Goal: Task Accomplishment & Management: Use online tool/utility

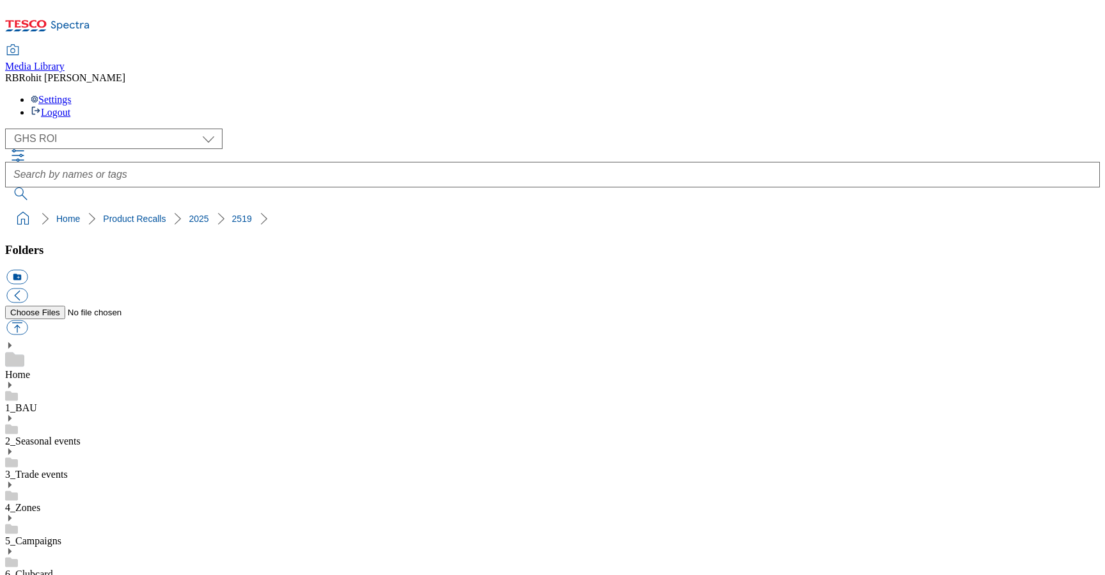
select select "flare-ghs-roi"
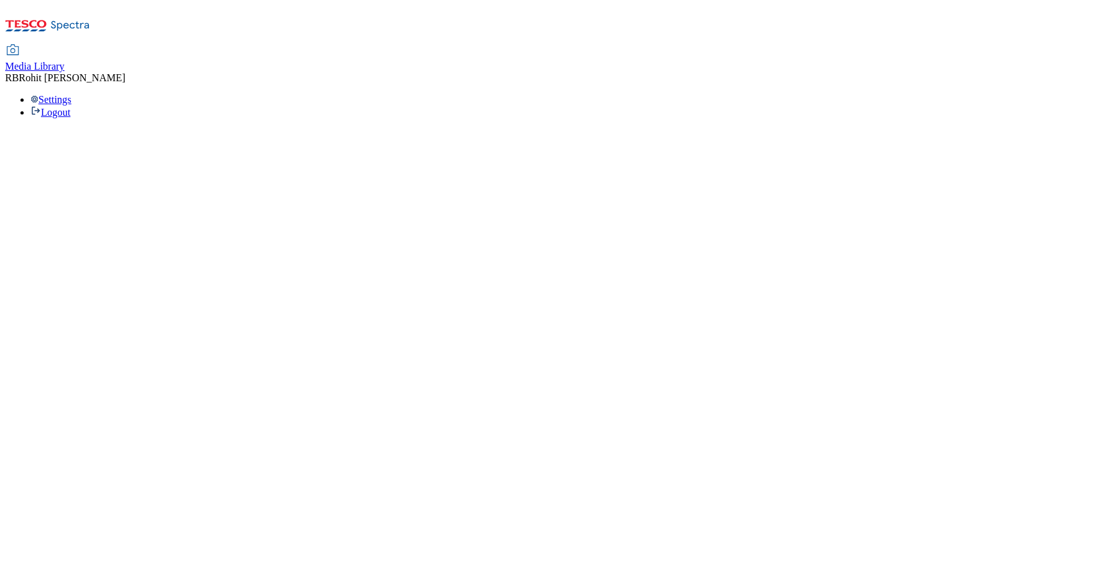
select select "flare-ghs-roi"
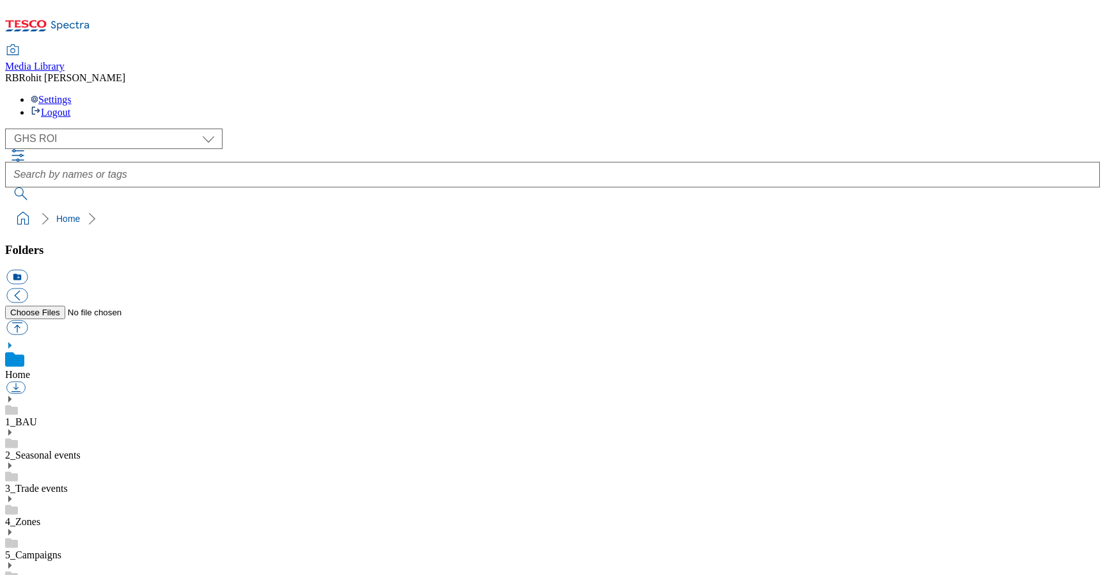
scroll to position [13, 0]
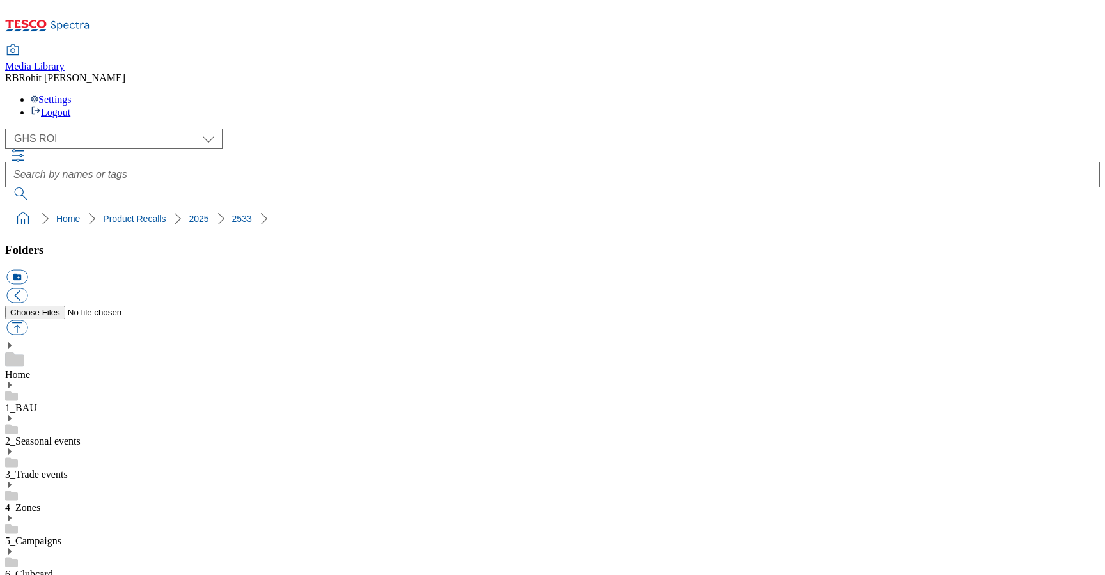
drag, startPoint x: 618, startPoint y: 271, endPoint x: 878, endPoint y: 270, distance: 259.7
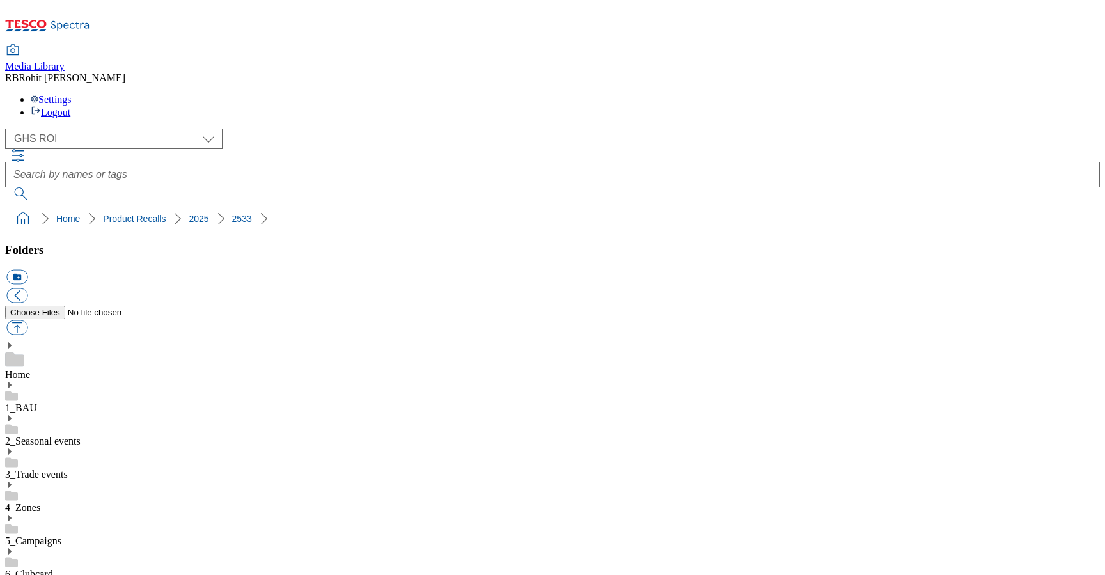
drag, startPoint x: 618, startPoint y: 270, endPoint x: 825, endPoint y: 265, distance: 207.3
copy div "2533-Macroom Buffaloumi-ROI-PDF"
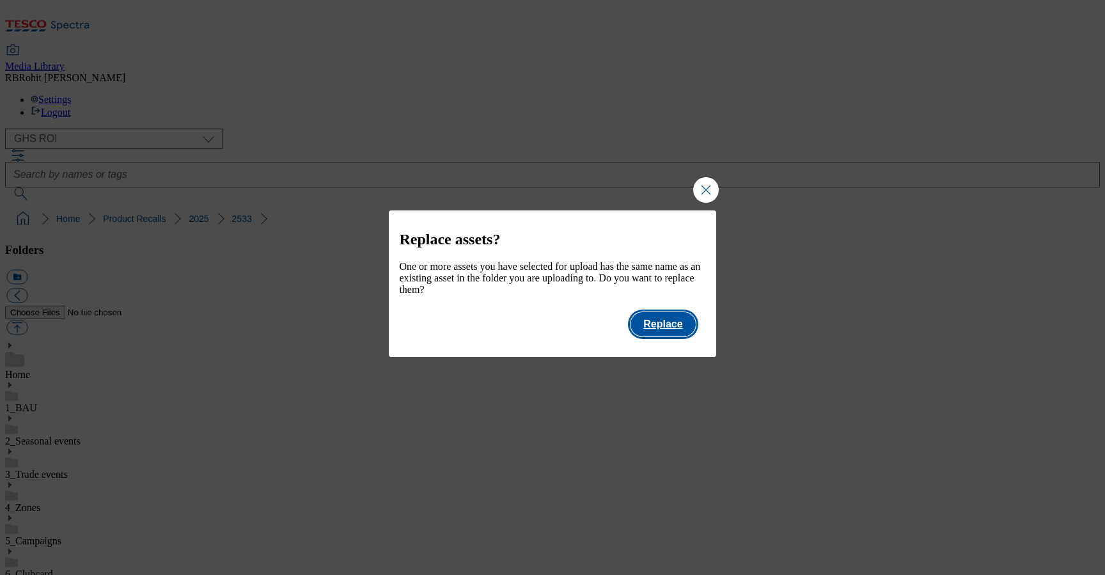
click at [684, 334] on button "Replace" at bounding box center [663, 324] width 65 height 24
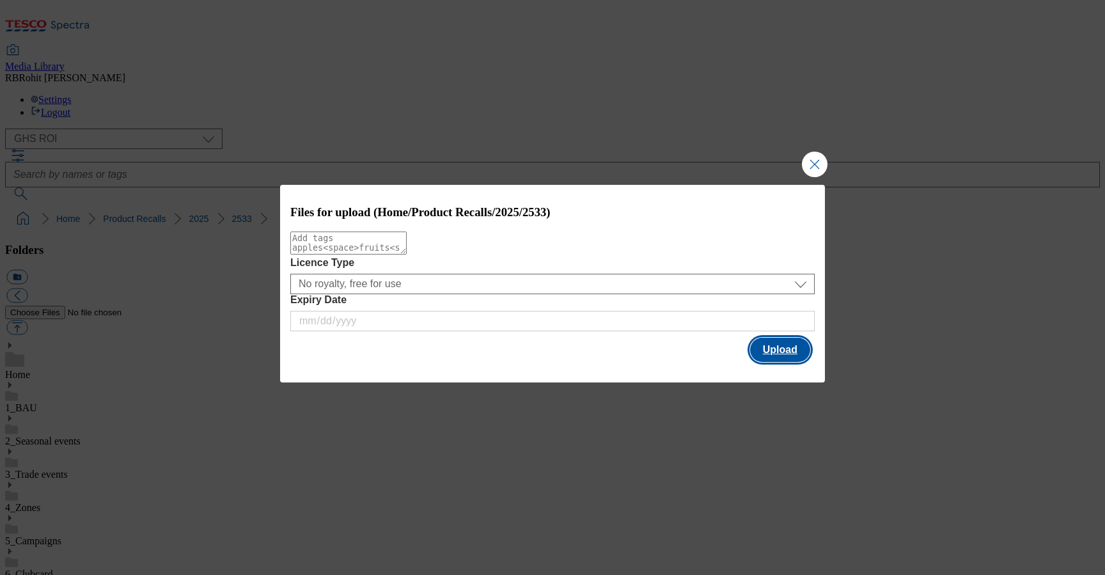
click at [790, 353] on button "Upload" at bounding box center [780, 350] width 60 height 24
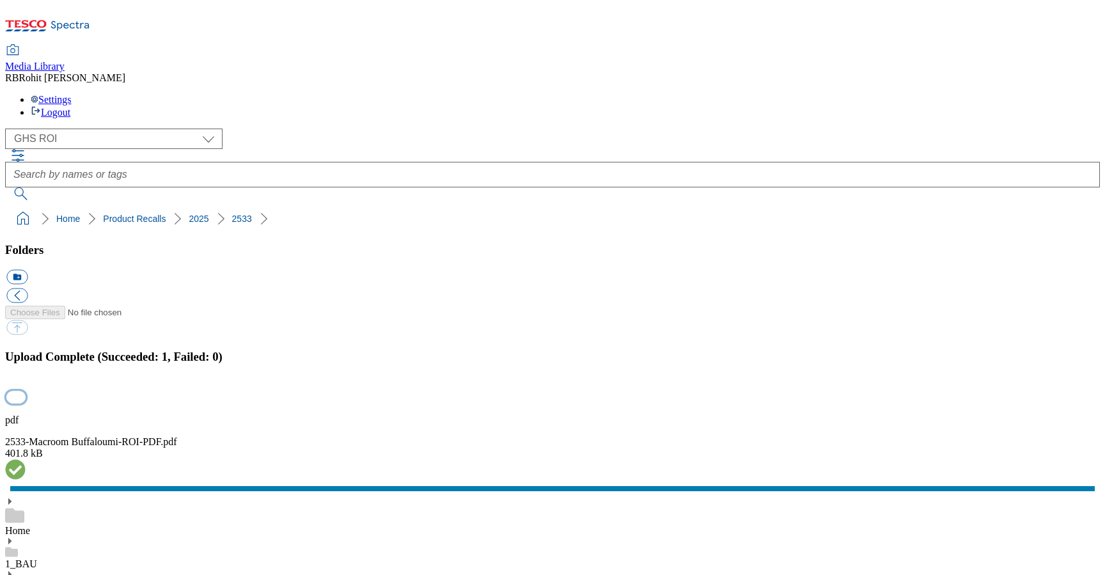
click at [26, 391] on button "button" at bounding box center [15, 397] width 19 height 12
